Goal: Navigation & Orientation: Find specific page/section

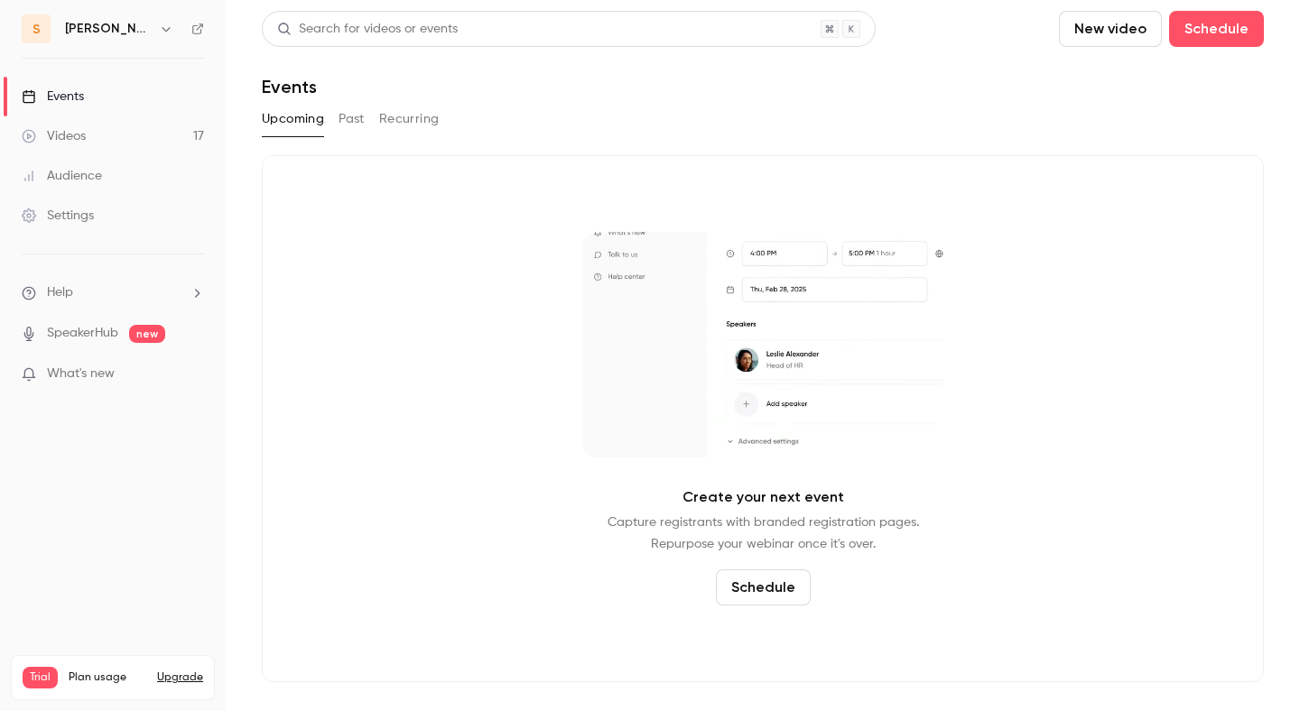
click at [151, 126] on link "Videos 17" at bounding box center [113, 136] width 226 height 40
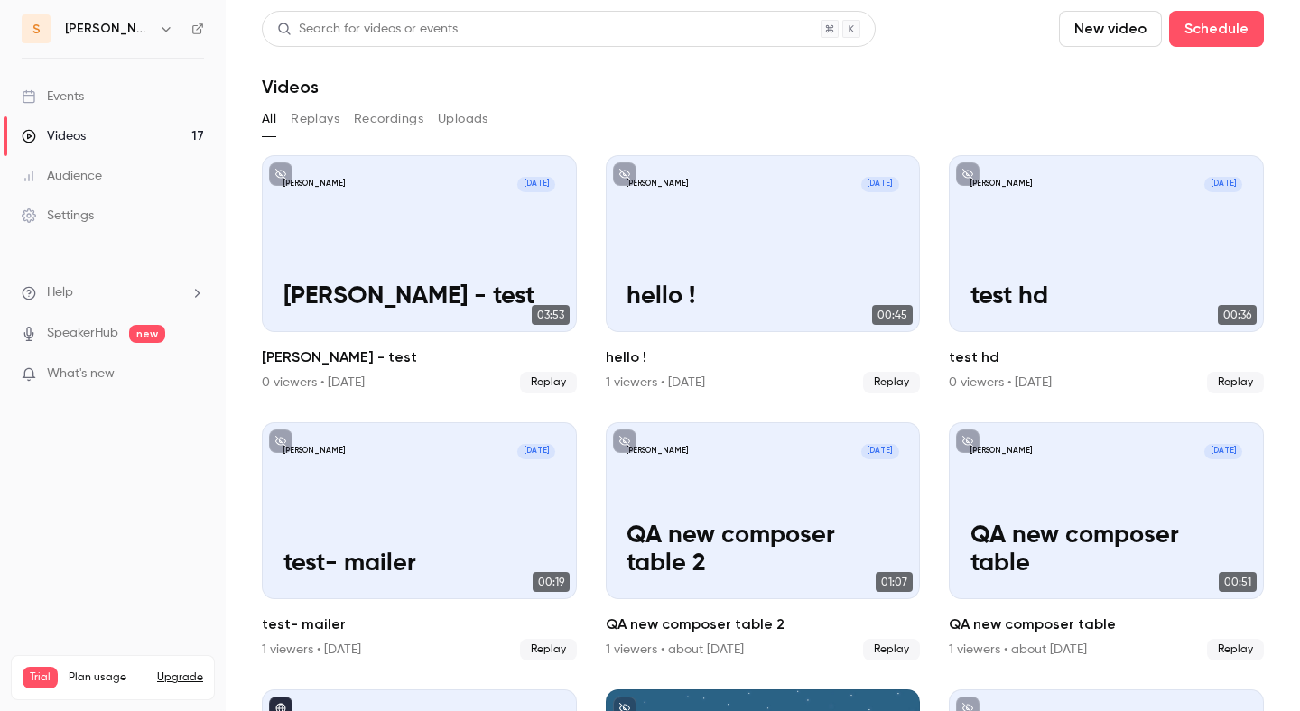
click at [318, 116] on button "Replays" at bounding box center [315, 119] width 49 height 29
click at [159, 94] on link "Events" at bounding box center [113, 97] width 226 height 40
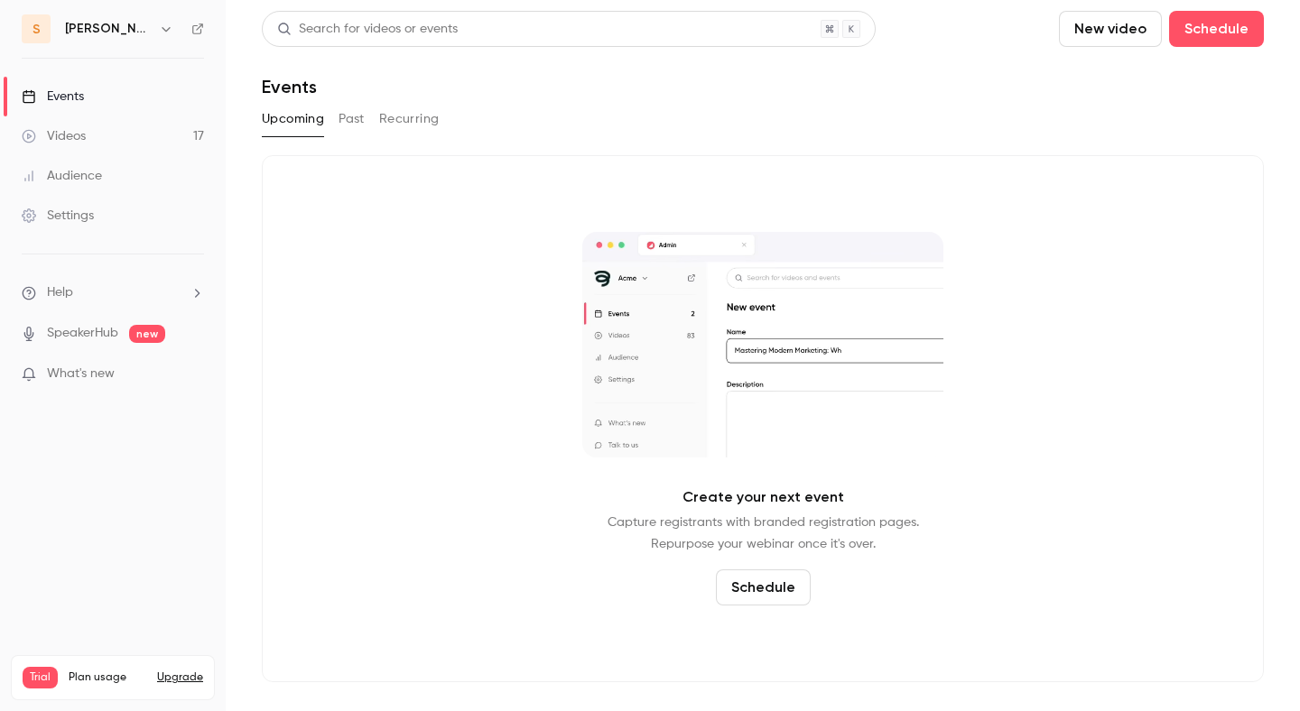
click at [354, 124] on button "Past" at bounding box center [352, 119] width 26 height 29
